Goal: Book appointment/travel/reservation

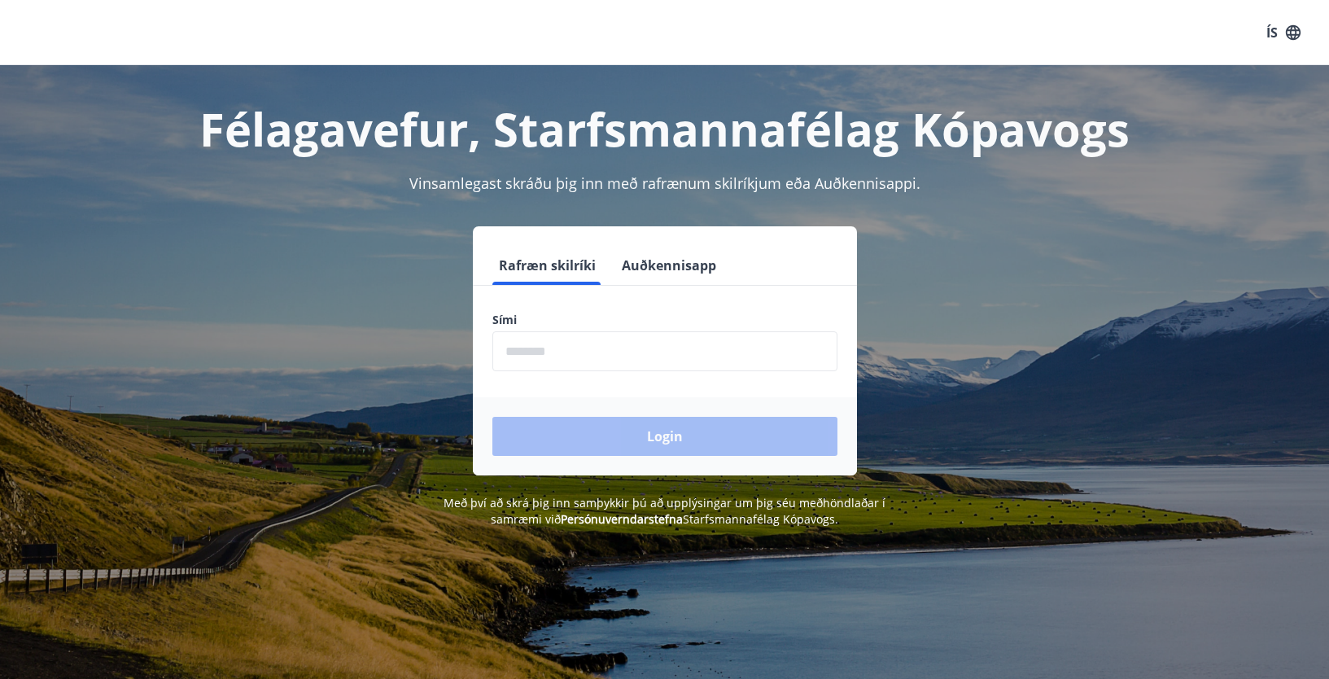
click at [523, 353] on input "phone" at bounding box center [665, 351] width 345 height 40
type input "********"
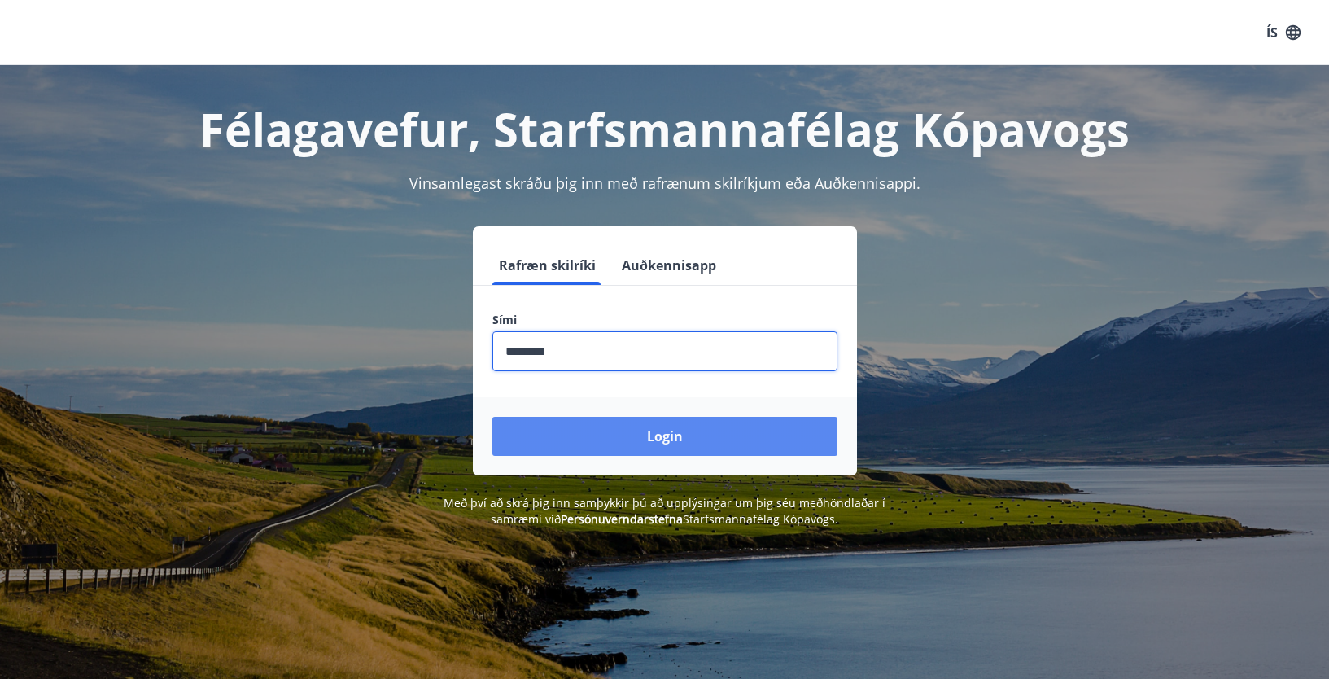
click at [613, 433] on button "Login" at bounding box center [665, 436] width 345 height 39
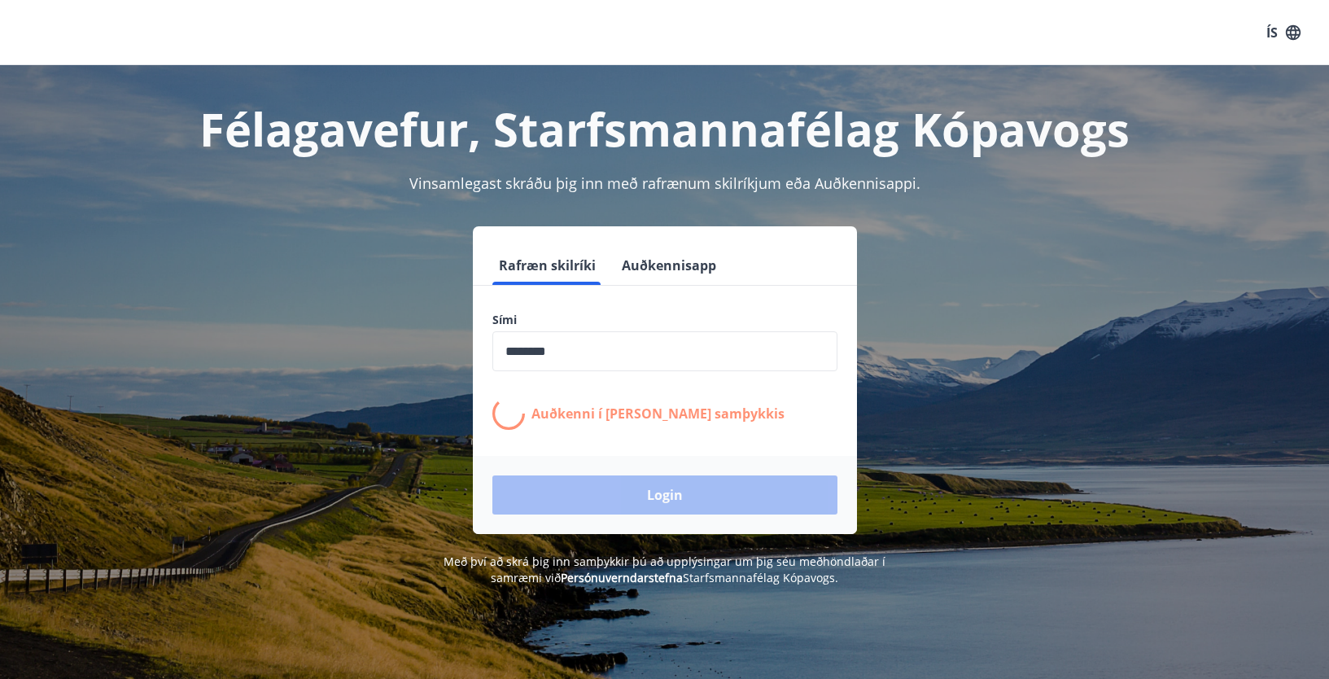
drag, startPoint x: -4, startPoint y: 740, endPoint x: -106, endPoint y: 766, distance: 105.0
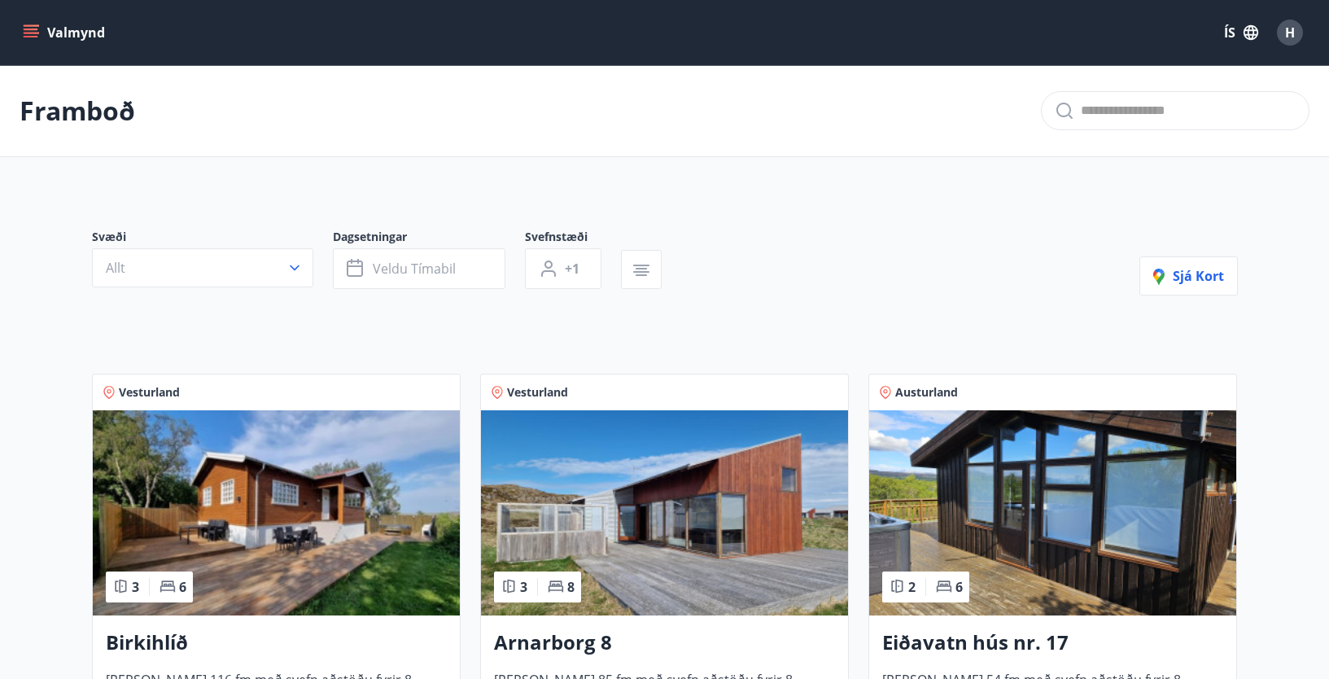
drag, startPoint x: 0, startPoint y: 0, endPoint x: 326, endPoint y: 165, distance: 365.9
click at [24, 22] on button "Valmynd" at bounding box center [66, 32] width 92 height 29
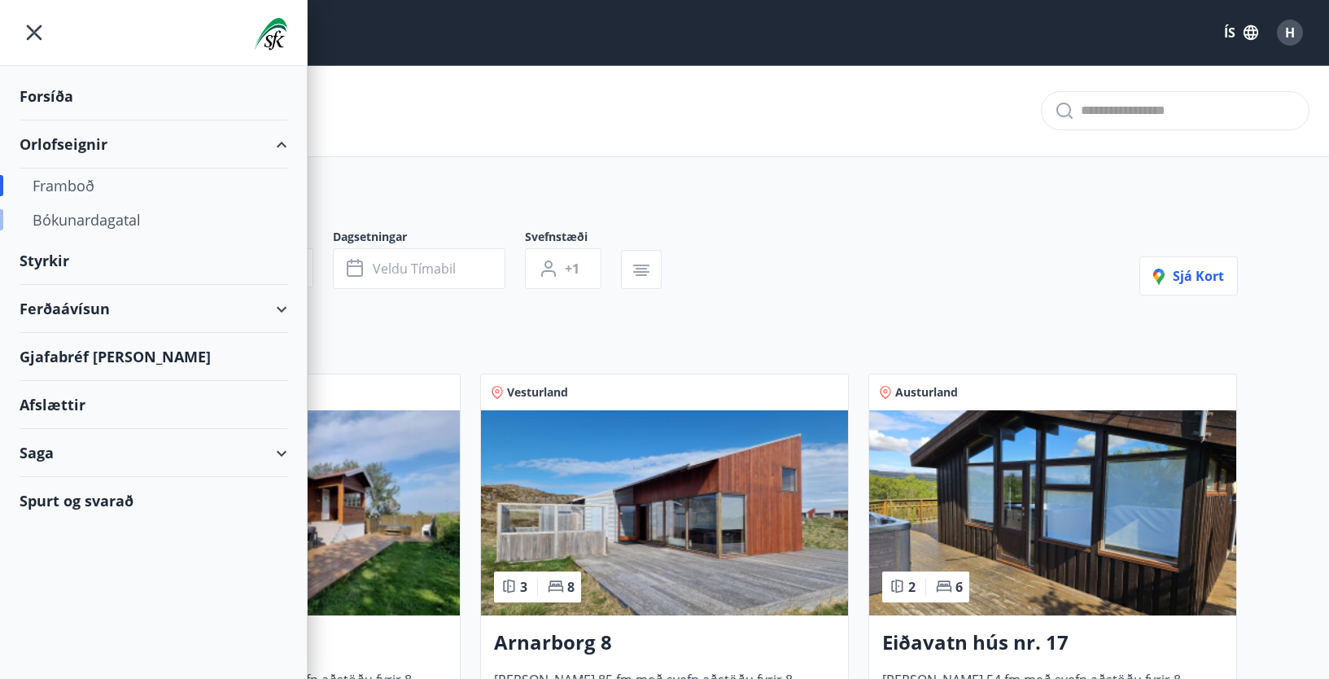
click at [90, 208] on div "Bókunardagatal" at bounding box center [154, 220] width 242 height 34
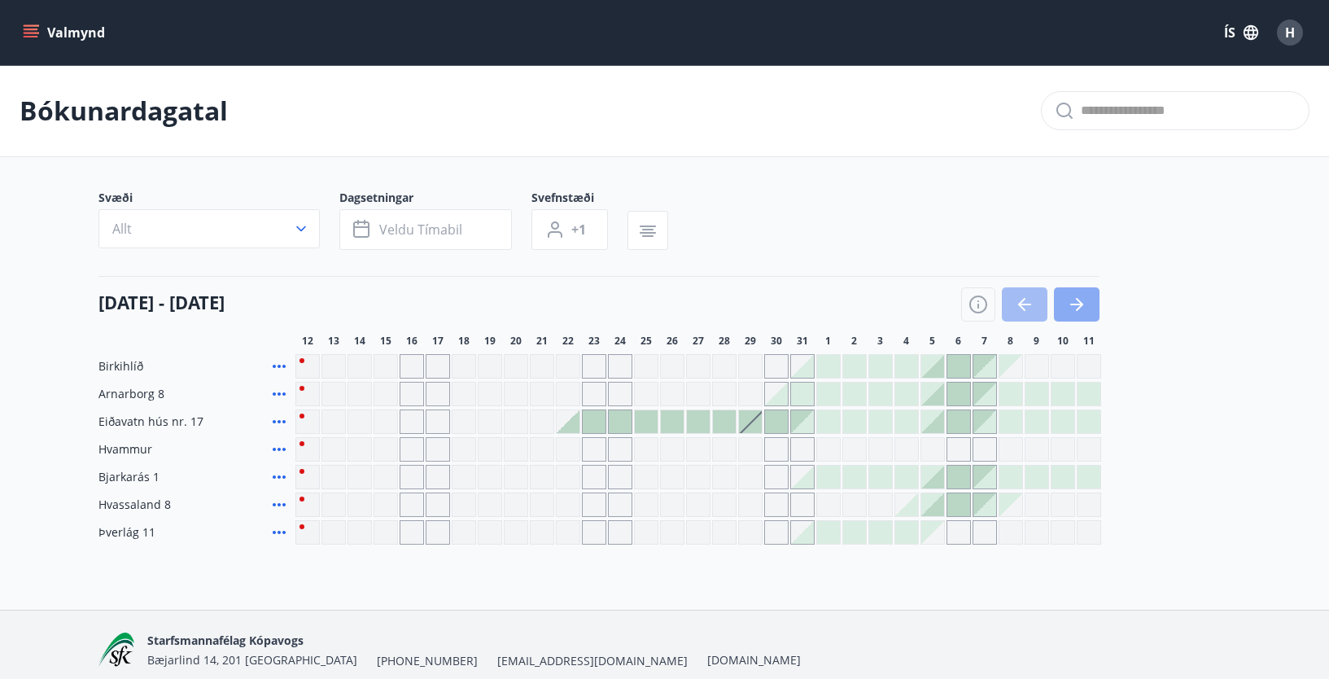
click at [1078, 304] on icon "button" at bounding box center [1077, 305] width 13 height 2
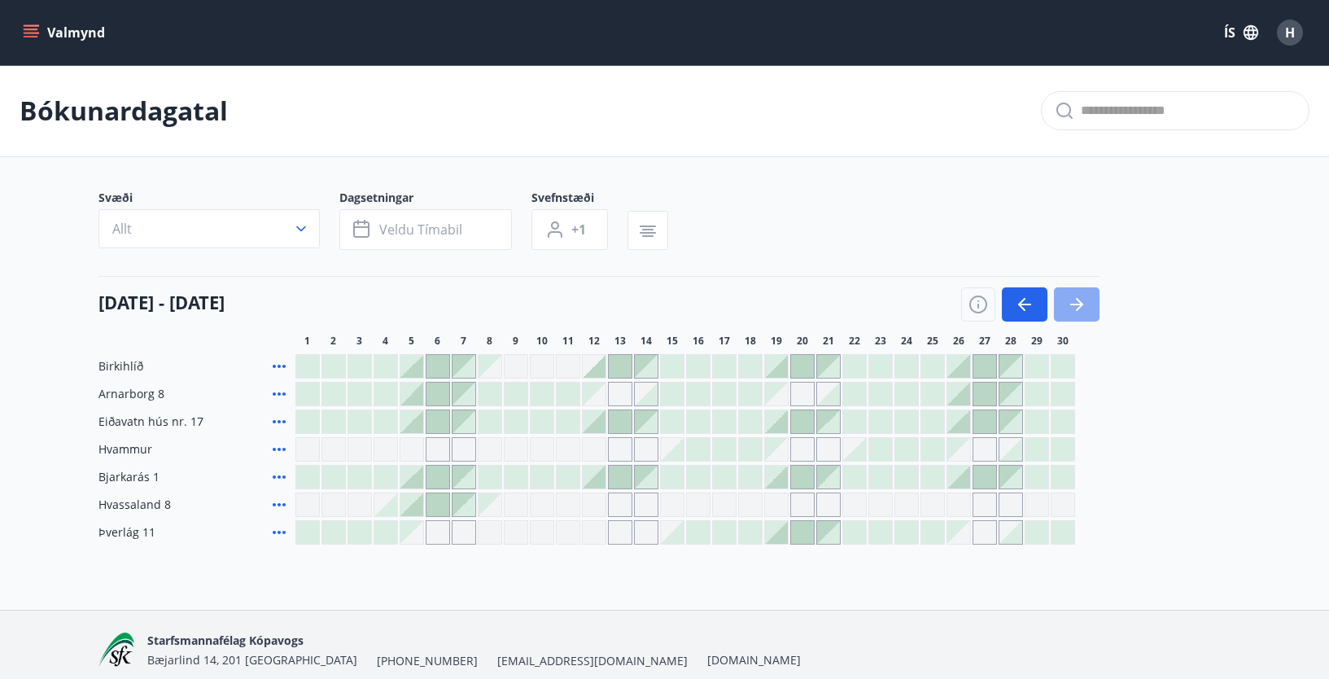
click at [1076, 305] on icon "button" at bounding box center [1077, 305] width 13 height 2
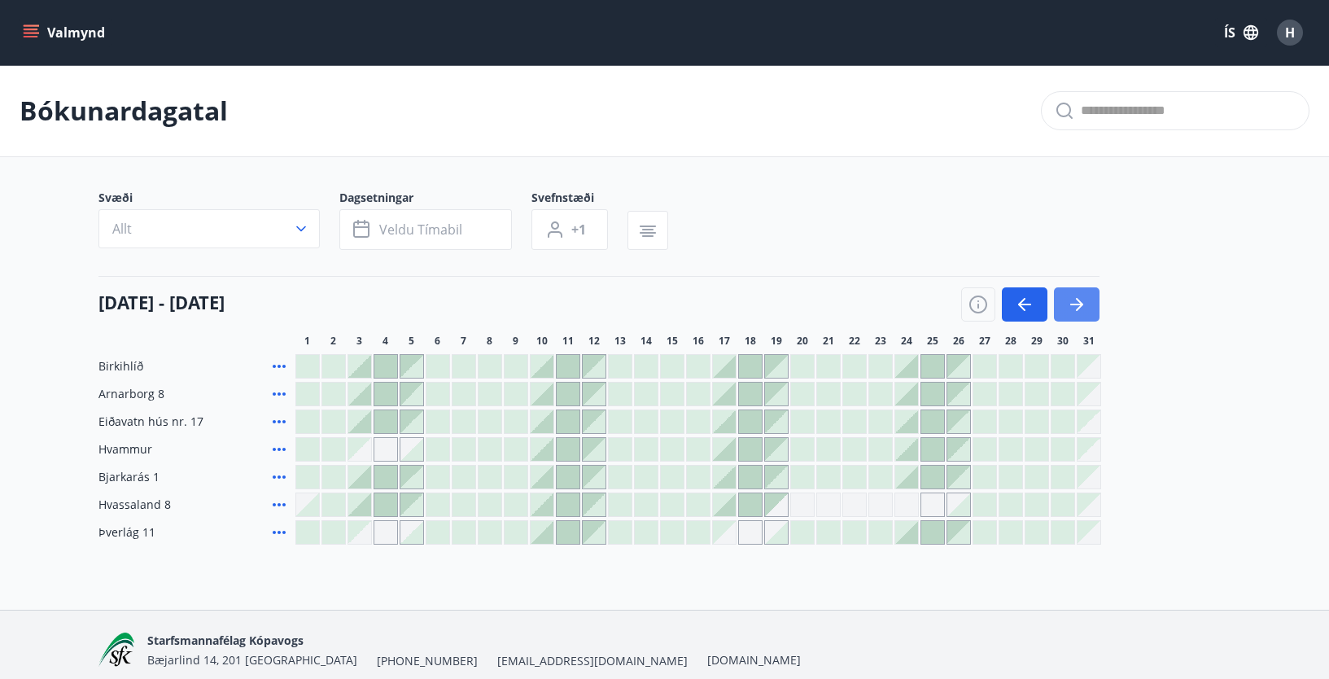
click at [1075, 297] on icon "button" at bounding box center [1077, 305] width 20 height 20
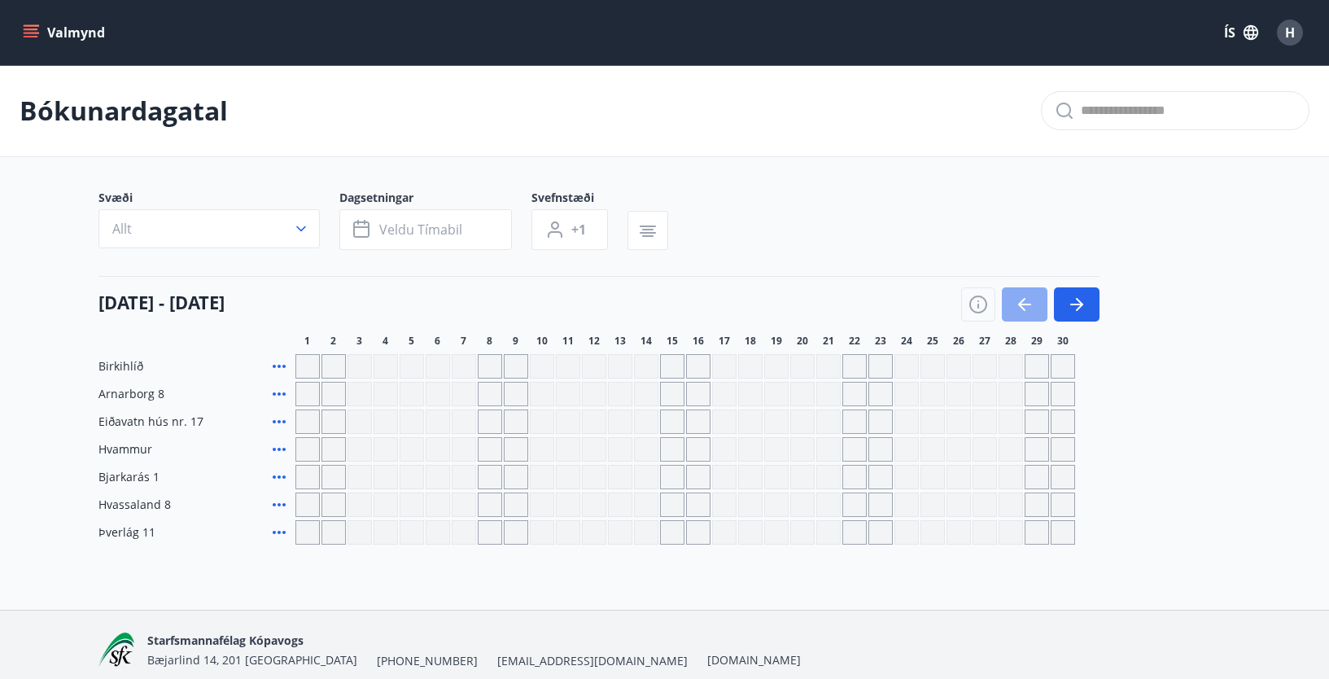
click at [1036, 304] on button "button" at bounding box center [1025, 304] width 46 height 34
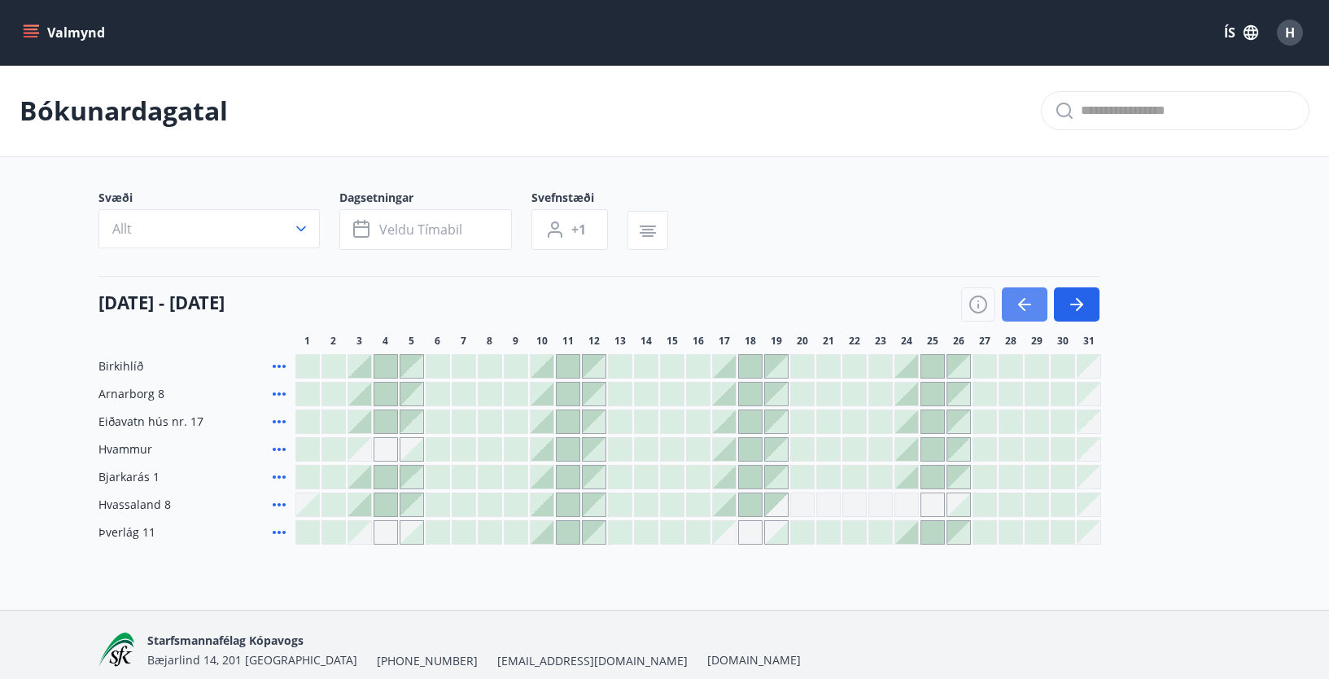
click at [1022, 299] on icon "button" at bounding box center [1025, 305] width 20 height 20
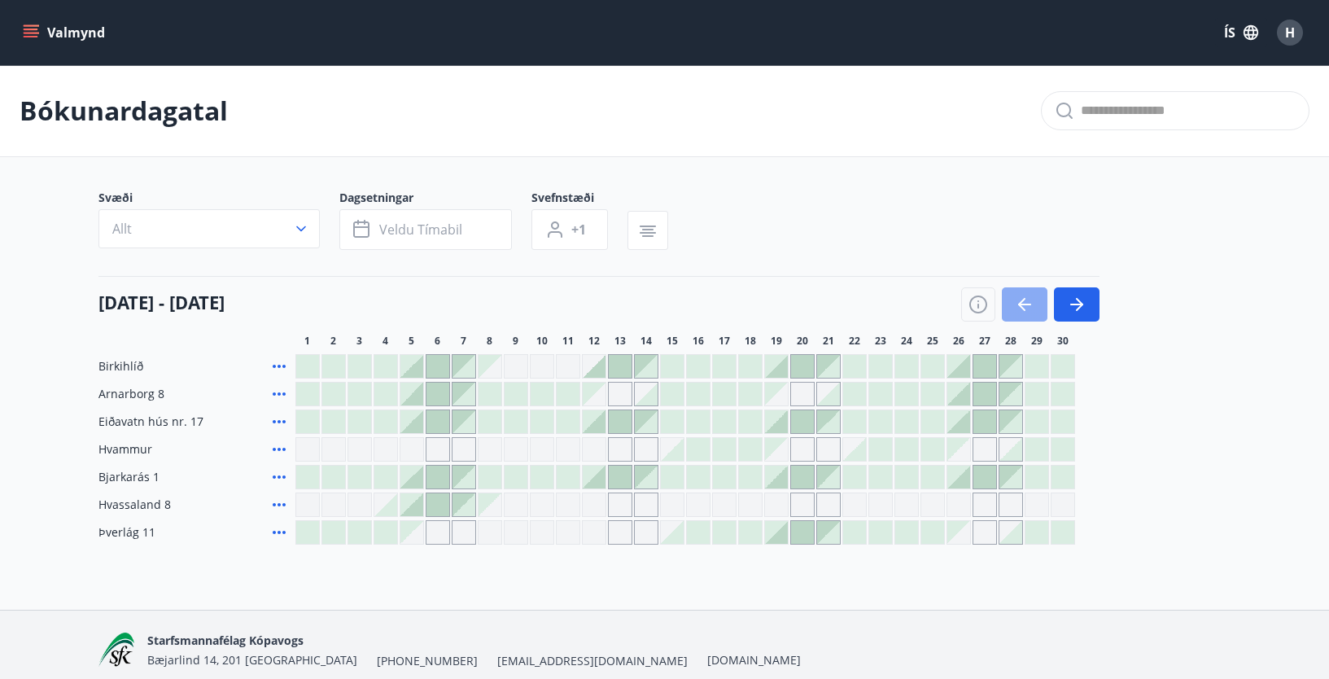
click at [1022, 299] on icon "button" at bounding box center [1025, 305] width 20 height 20
